Goal: Find specific page/section: Find specific page/section

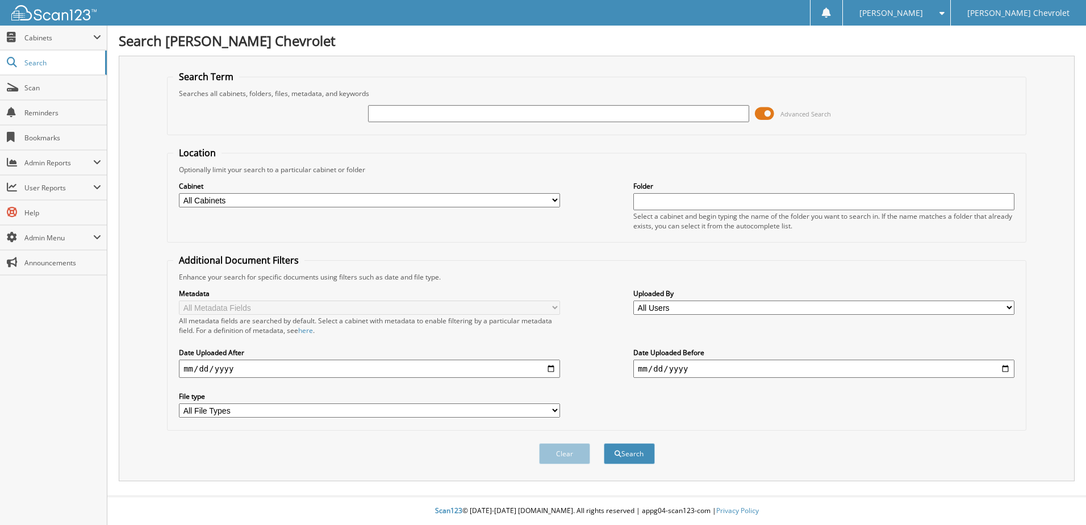
click at [483, 116] on input "text" at bounding box center [558, 113] width 381 height 17
type input "BJ297493"
click at [604, 443] on button "Search" at bounding box center [629, 453] width 51 height 21
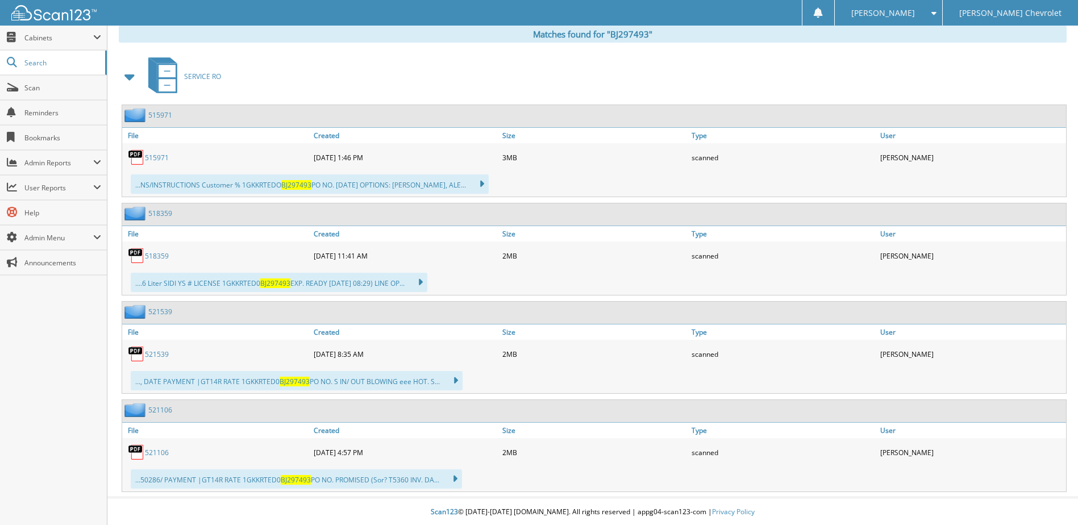
scroll to position [474, 0]
click at [157, 354] on link "521539" at bounding box center [157, 353] width 24 height 10
